Goal: Register for event/course

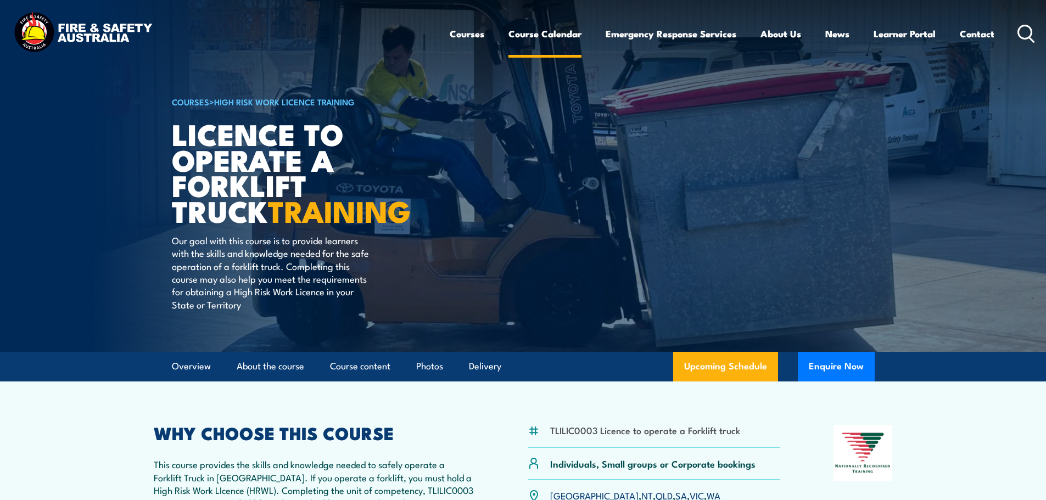
click at [558, 41] on link "Course Calendar" at bounding box center [544, 33] width 73 height 29
click at [559, 38] on link "Course Calendar" at bounding box center [544, 33] width 73 height 29
click at [559, 35] on link "Course Calendar" at bounding box center [544, 33] width 73 height 29
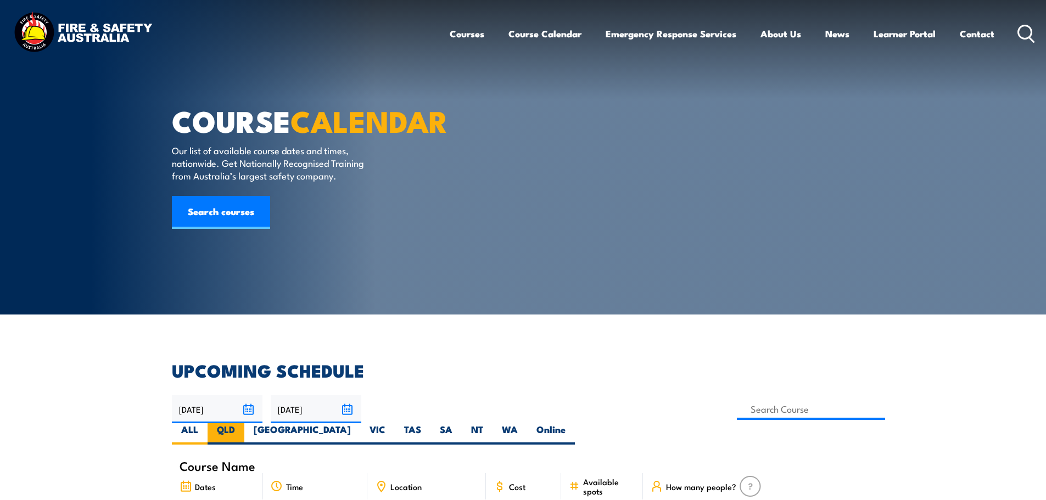
click at [244, 423] on label "QLD" at bounding box center [225, 433] width 37 height 21
click at [242, 423] on input "QLD" at bounding box center [238, 426] width 7 height 7
radio input "true"
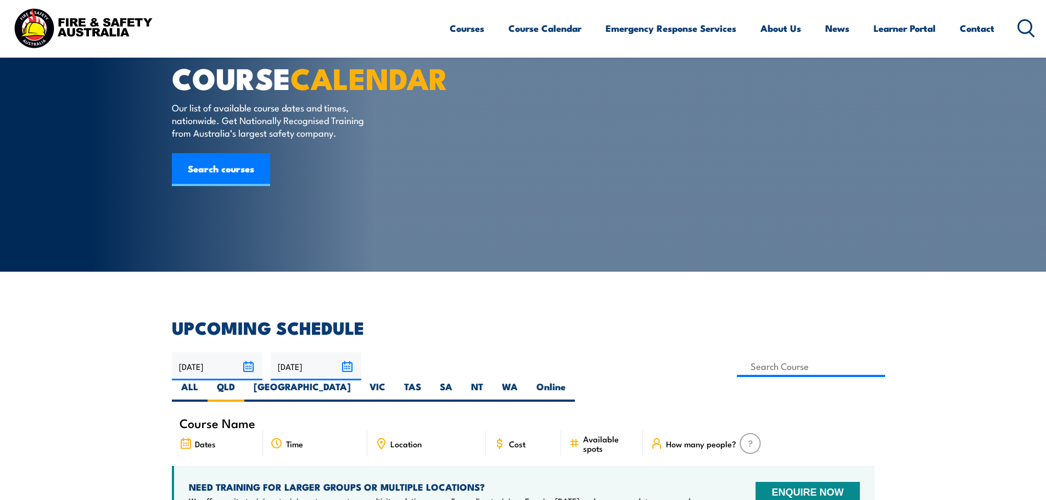
scroll to position [110, 0]
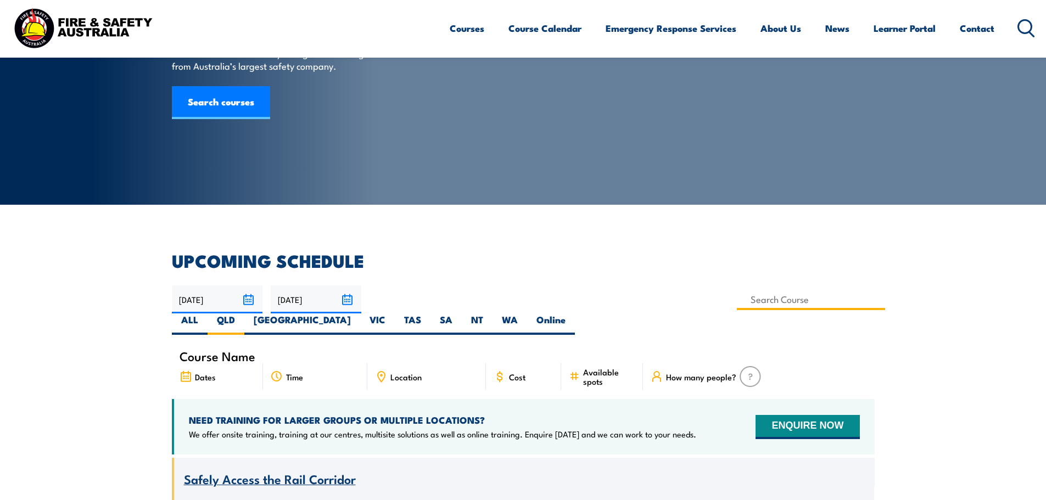
click at [737, 301] on input at bounding box center [811, 299] width 149 height 21
type input "Licence to operate a forklift truck Training"
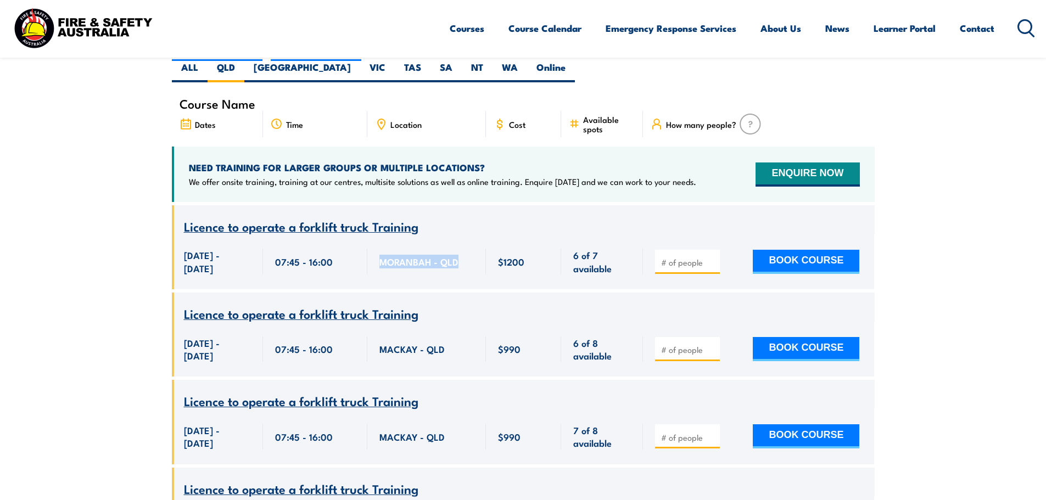
drag, startPoint x: 379, startPoint y: 245, endPoint x: 474, endPoint y: 256, distance: 96.1
click at [474, 256] on div "MORANBAH - QLD" at bounding box center [426, 261] width 119 height 55
copy span "MORANBAH - QLD"
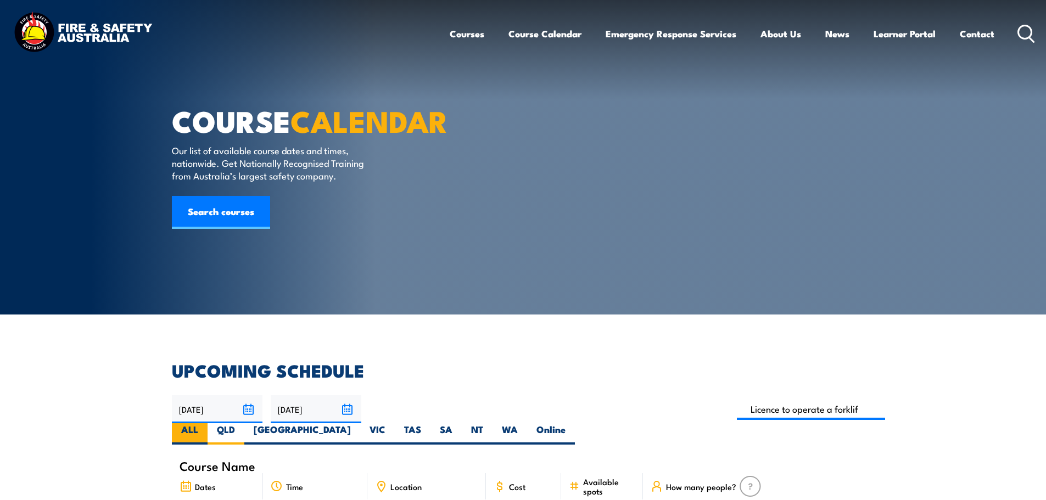
click at [207, 423] on label "ALL" at bounding box center [190, 433] width 36 height 21
click at [205, 423] on input "ALL" at bounding box center [201, 426] width 7 height 7
radio input "true"
